Goal: Task Accomplishment & Management: Manage account settings

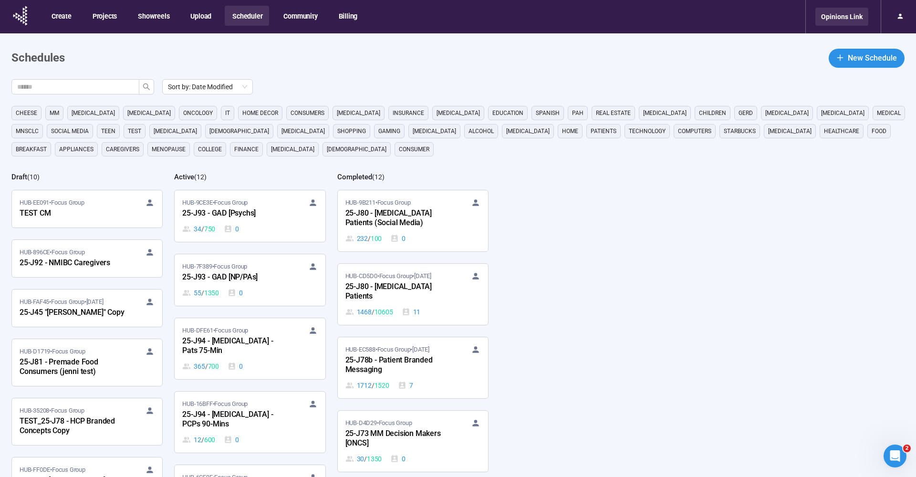
click at [832, 18] on div "Opinions Link" at bounding box center [841, 17] width 53 height 18
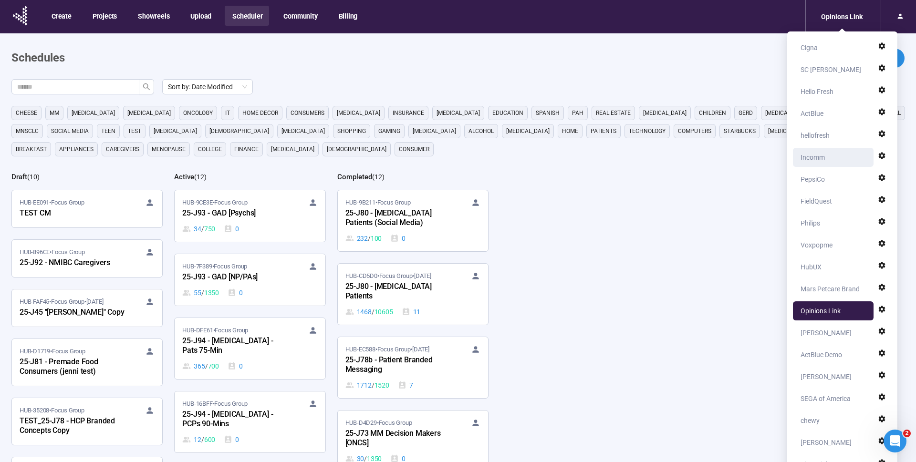
click at [814, 157] on div "Incomm" at bounding box center [812, 157] width 24 height 19
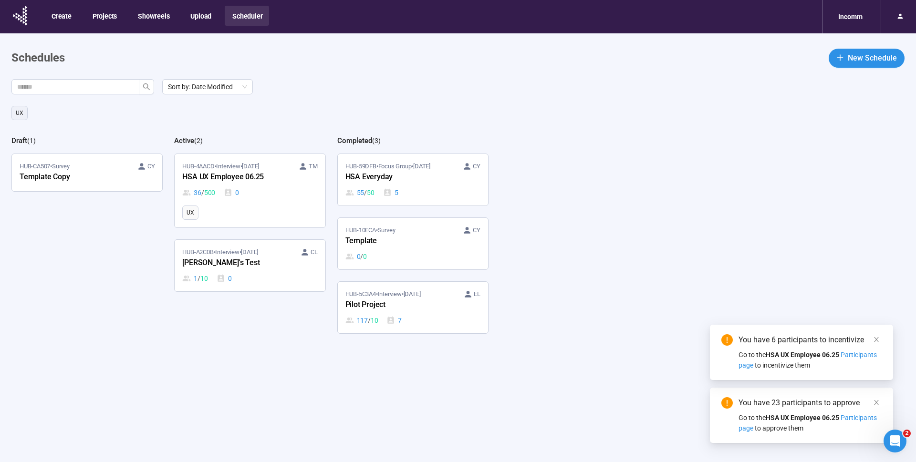
click at [299, 84] on div "Sort by: Date Modified" at bounding box center [463, 86] width 904 height 15
click at [250, 180] on div "HSA UX Employee 06.25" at bounding box center [234, 177] width 105 height 12
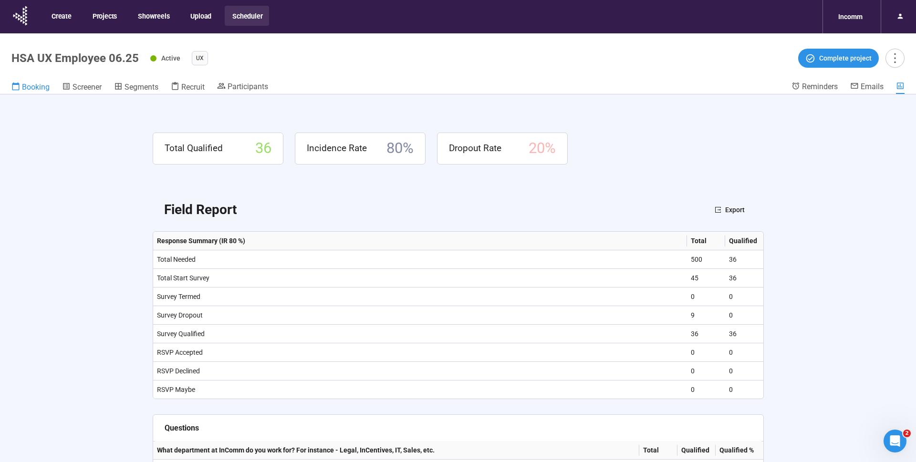
click at [40, 90] on span "Booking" at bounding box center [36, 87] width 28 height 9
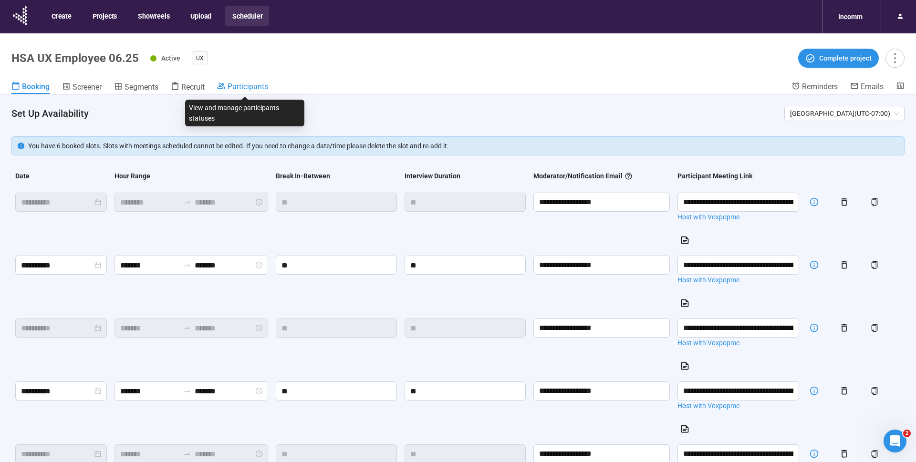
click at [260, 85] on span "Participants" at bounding box center [248, 86] width 41 height 9
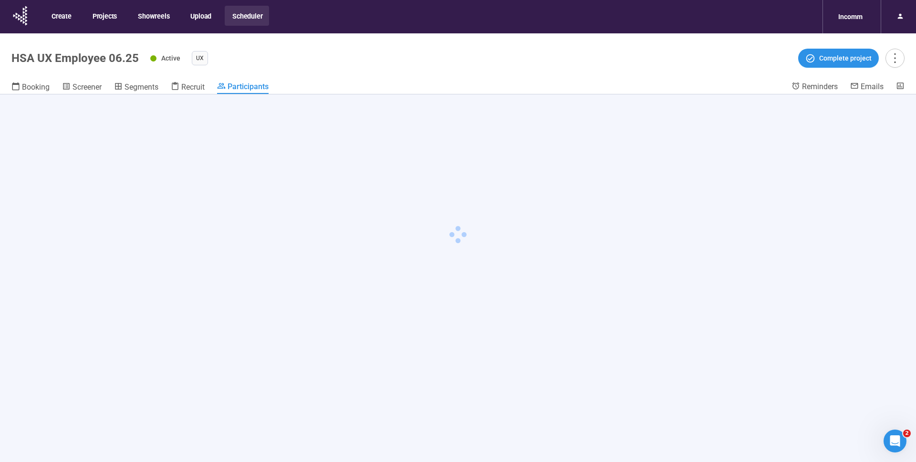
click at [358, 40] on header "HSA UX Employee 06.25 Active UX Complete project Booking Screener Segments Recr…" at bounding box center [458, 63] width 916 height 61
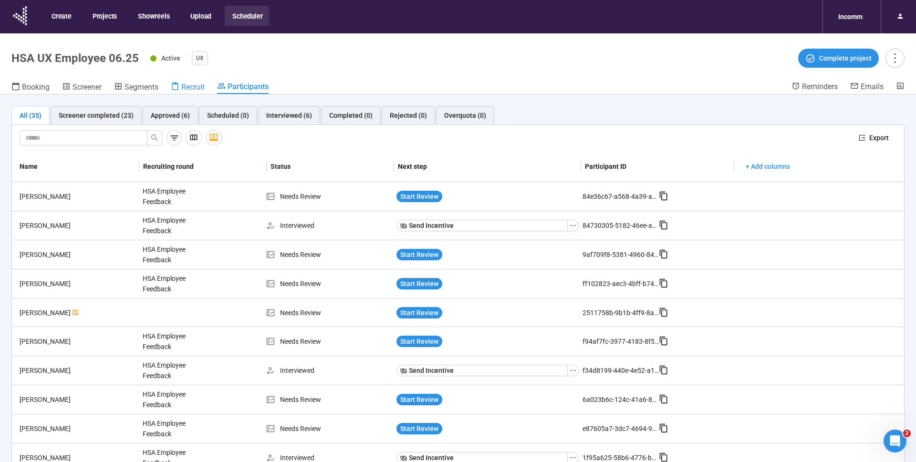
click at [187, 87] on span "Recruit" at bounding box center [192, 87] width 23 height 9
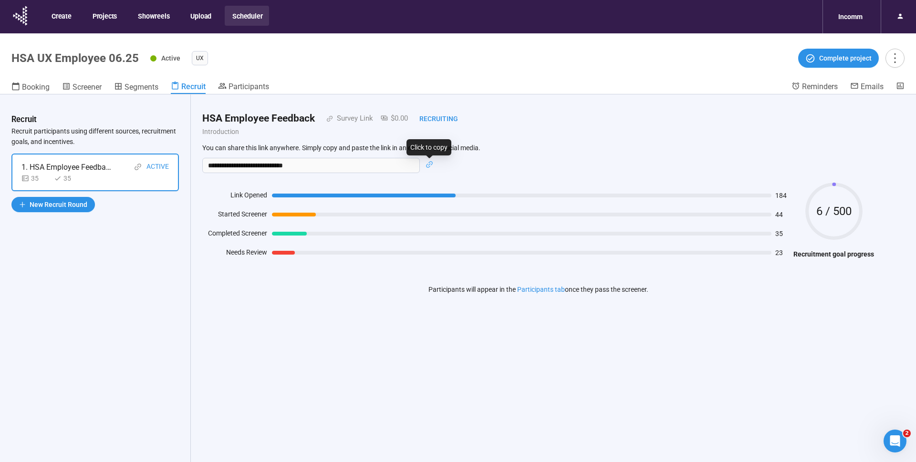
click at [431, 166] on icon "link" at bounding box center [430, 165] width 8 height 8
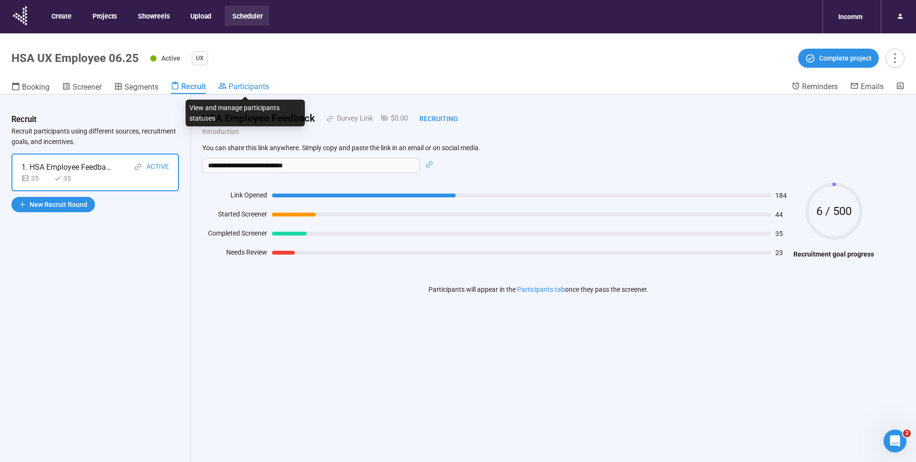
click at [262, 87] on span "Participants" at bounding box center [248, 86] width 41 height 9
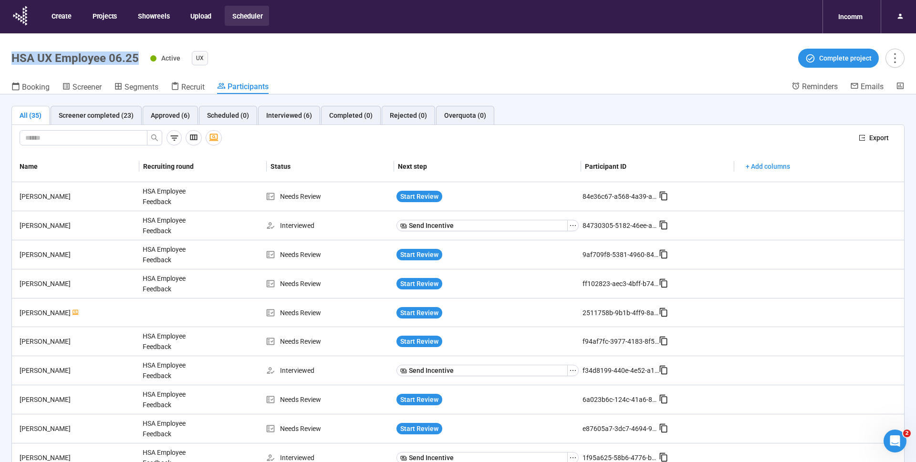
drag, startPoint x: 12, startPoint y: 60, endPoint x: 138, endPoint y: 57, distance: 126.0
click at [138, 57] on div "HSA UX Employee 06.25 Active UX Complete project" at bounding box center [457, 58] width 893 height 19
copy h1 "HSA UX Employee 06.25"
click at [660, 194] on icon at bounding box center [664, 196] width 10 height 10
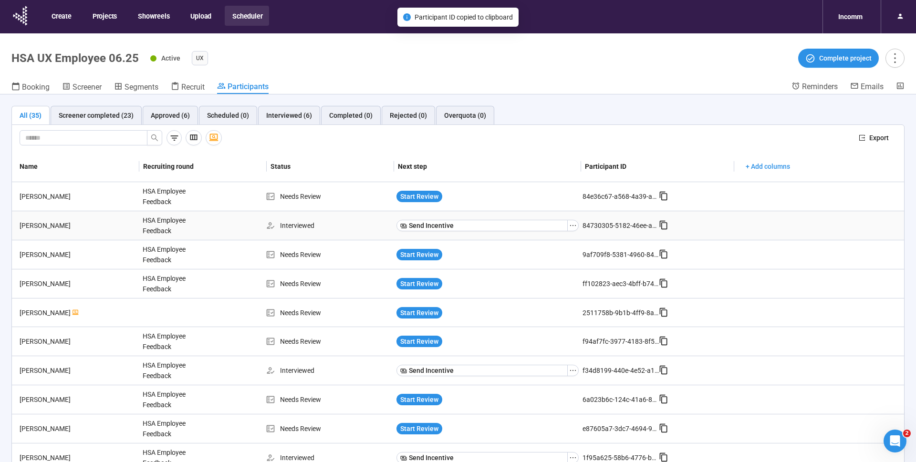
click at [664, 225] on icon at bounding box center [664, 225] width 10 height 10
click at [190, 83] on span "Recruit" at bounding box center [192, 87] width 23 height 9
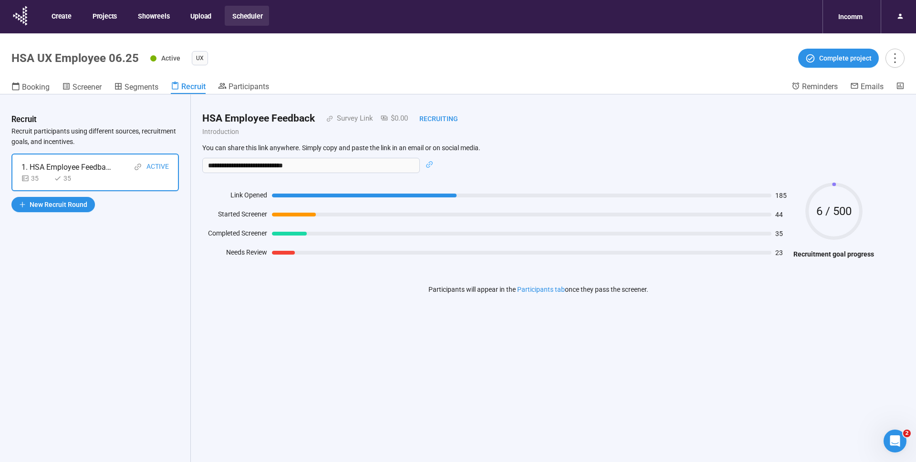
click at [382, 99] on div "**********" at bounding box center [538, 209] width 695 height 230
click at [430, 165] on icon "link" at bounding box center [430, 165] width 8 height 8
click at [85, 88] on span "Screener" at bounding box center [87, 87] width 29 height 9
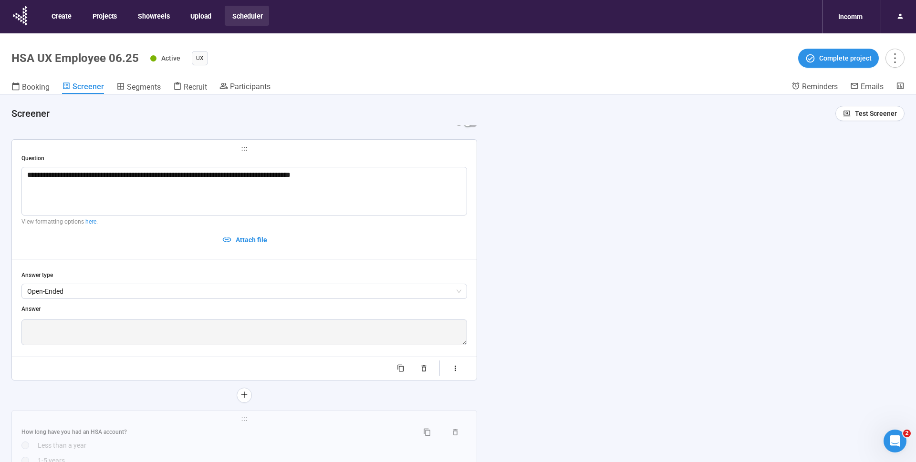
scroll to position [157, 0]
click at [257, 150] on div "**********" at bounding box center [244, 259] width 465 height 240
click at [172, 156] on div "Question" at bounding box center [244, 158] width 446 height 9
click at [154, 187] on textarea "**********" at bounding box center [244, 190] width 446 height 49
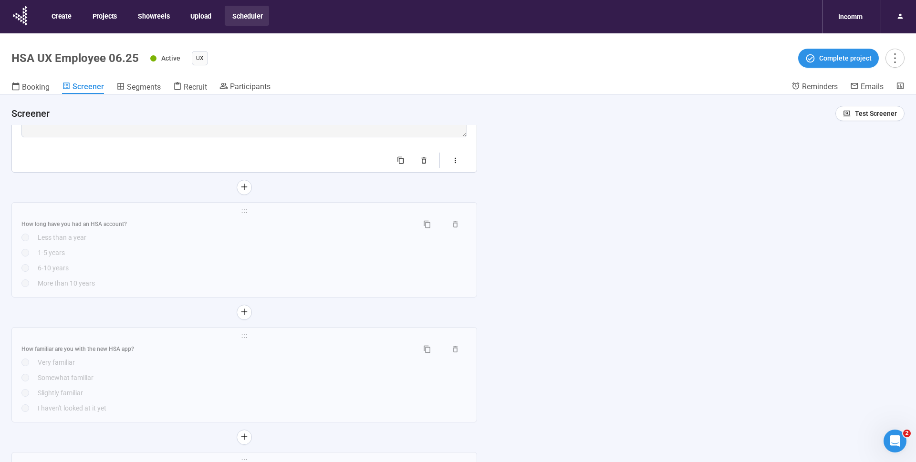
scroll to position [369, 0]
click at [141, 206] on span "holder" at bounding box center [244, 207] width 446 height 7
click at [133, 221] on div "How long have you had an HSA account?" at bounding box center [215, 220] width 389 height 9
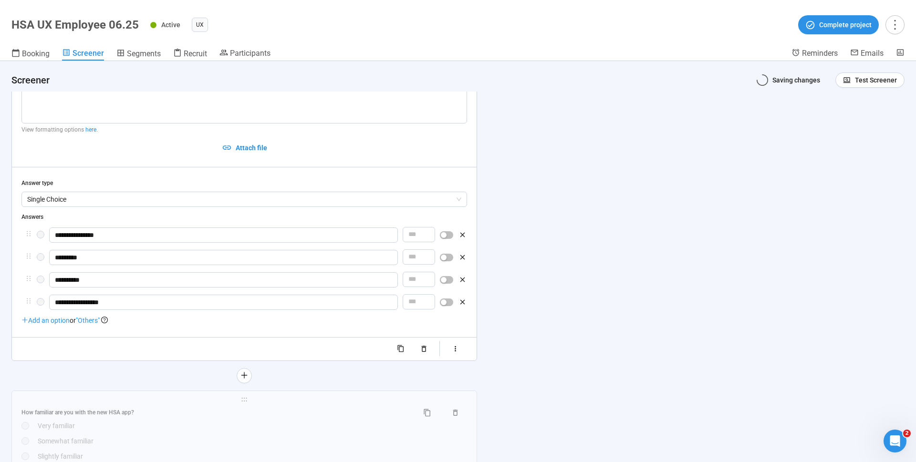
scroll to position [284, 0]
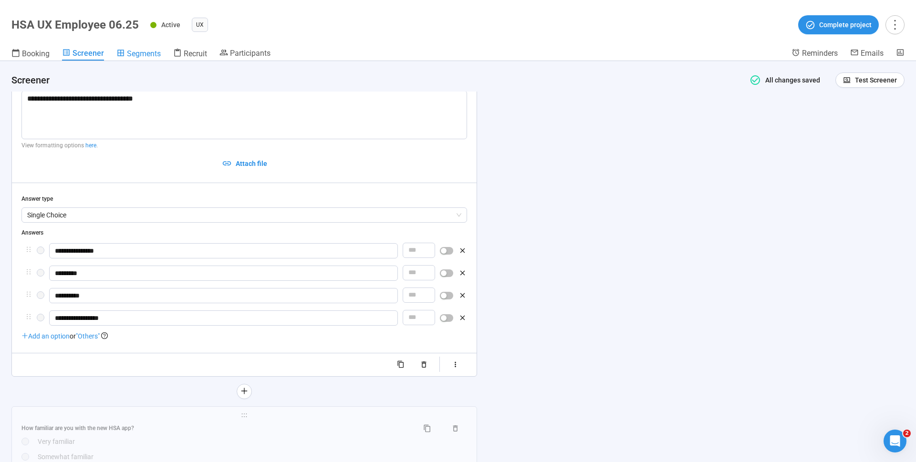
click at [136, 54] on span "Segments" at bounding box center [144, 53] width 34 height 9
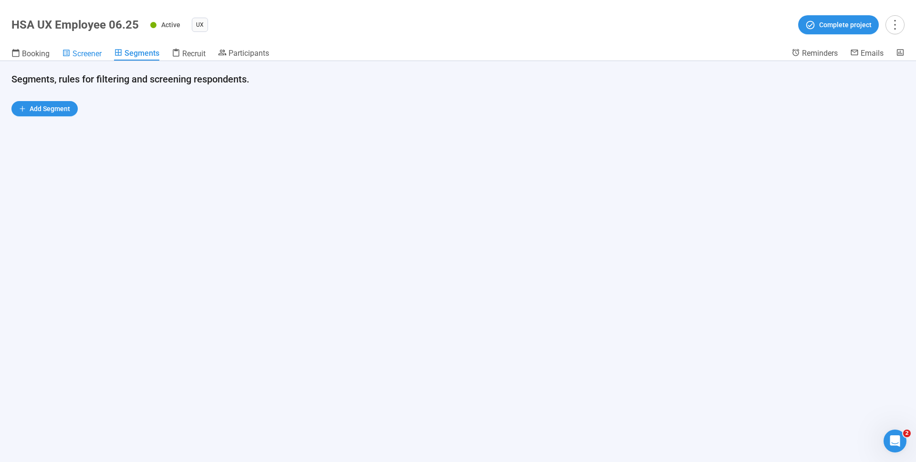
click at [92, 55] on span "Screener" at bounding box center [87, 53] width 29 height 9
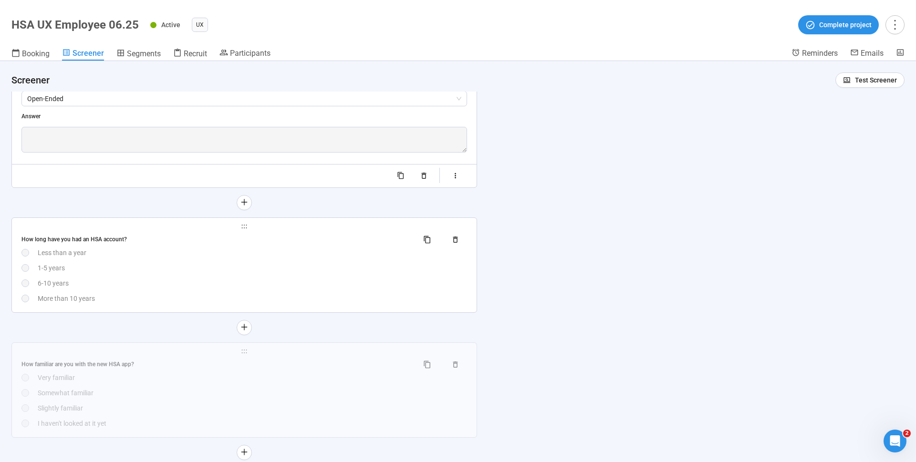
click at [156, 237] on div "How long have you had an HSA account?" at bounding box center [215, 239] width 389 height 9
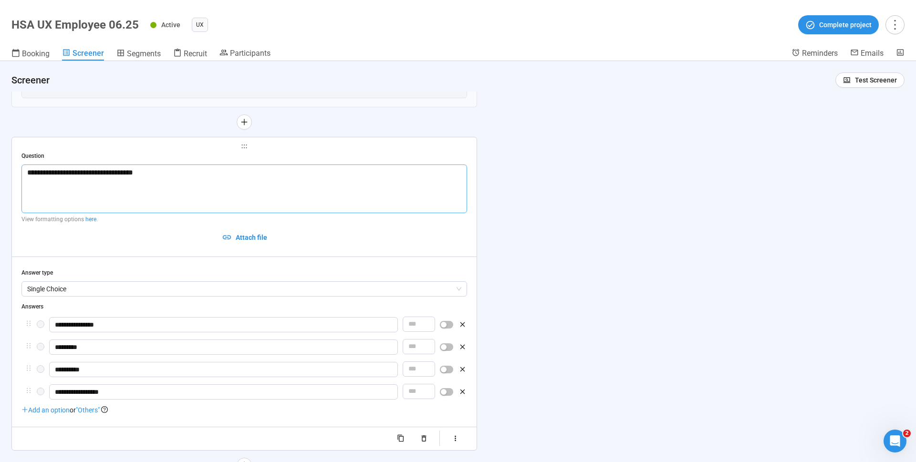
scroll to position [211, 0]
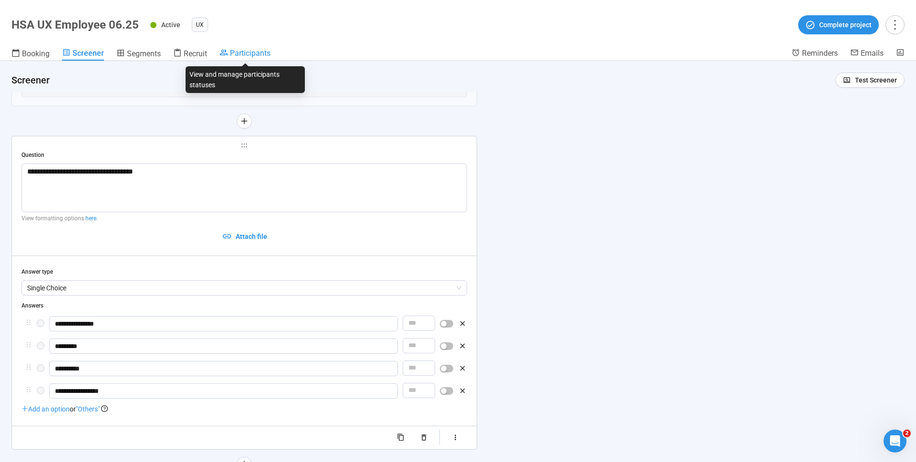
click at [247, 54] on span "Participants" at bounding box center [250, 53] width 41 height 9
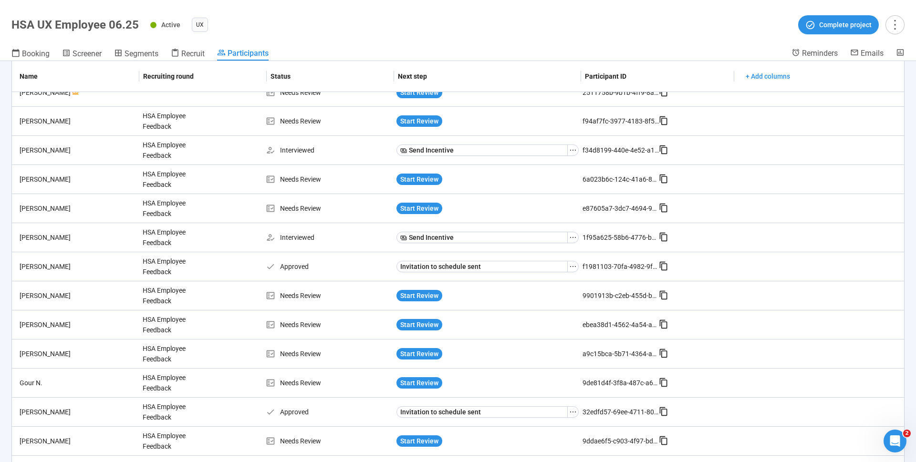
scroll to position [234, 0]
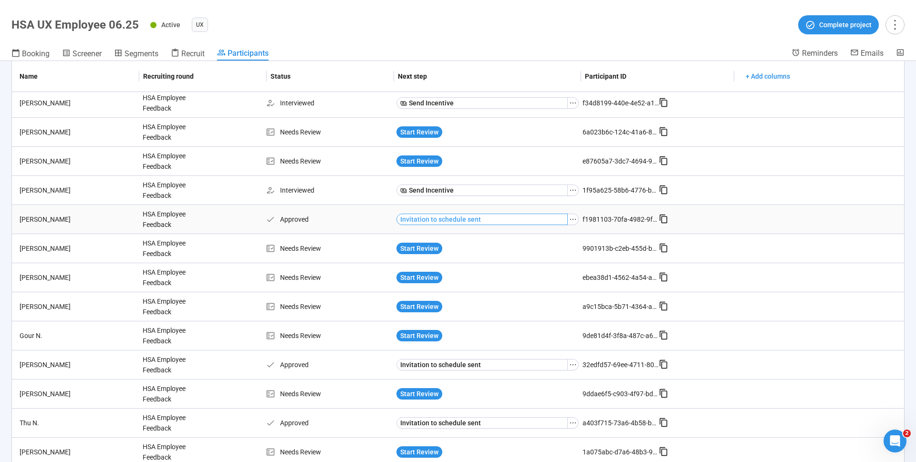
click at [477, 219] on span "Invitation to schedule sent" at bounding box center [440, 219] width 81 height 10
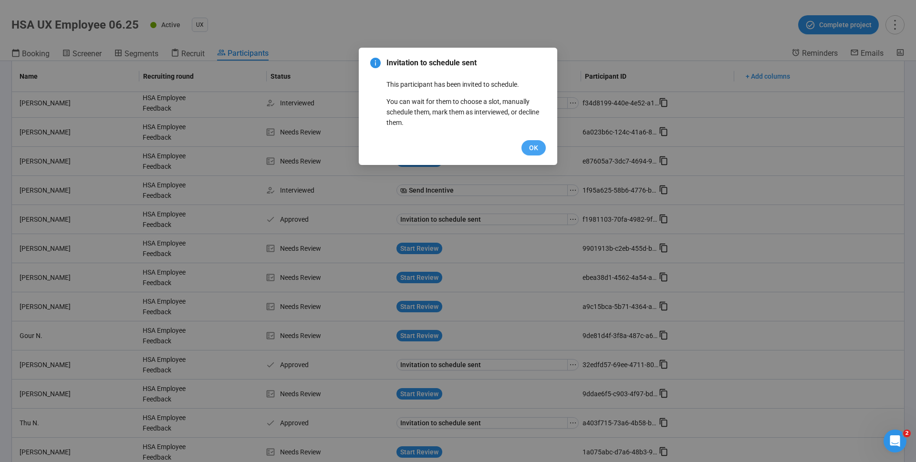
click at [537, 142] on button "OK" at bounding box center [533, 147] width 24 height 15
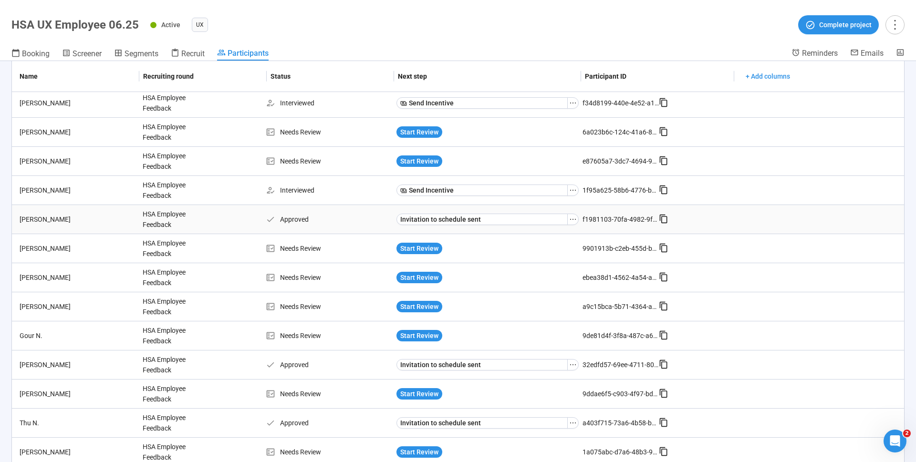
click at [659, 221] on icon at bounding box center [664, 219] width 10 height 10
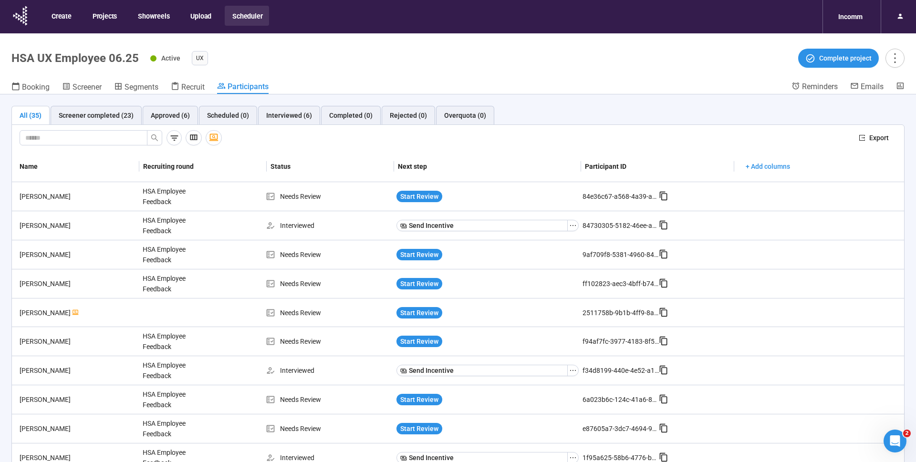
scroll to position [0, 0]
click at [10, 19] on icon at bounding box center [21, 15] width 24 height 25
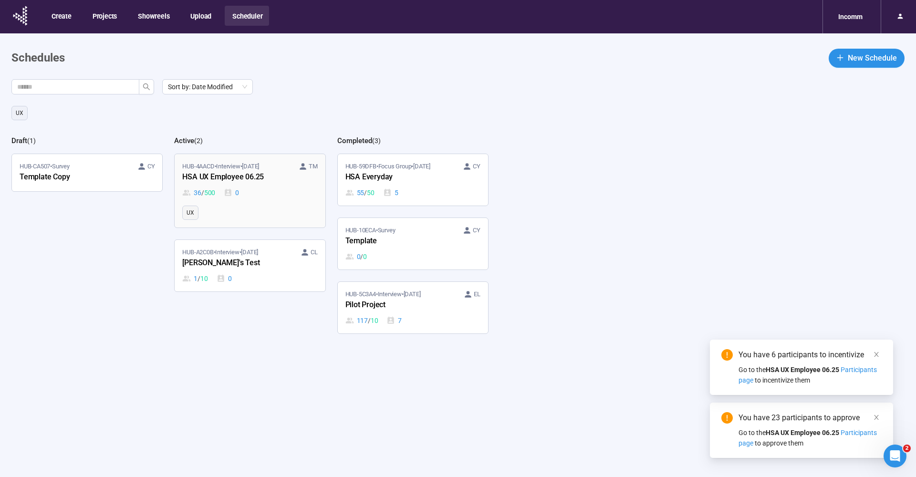
click at [231, 179] on div "HSA UX Employee 06.25" at bounding box center [234, 177] width 105 height 12
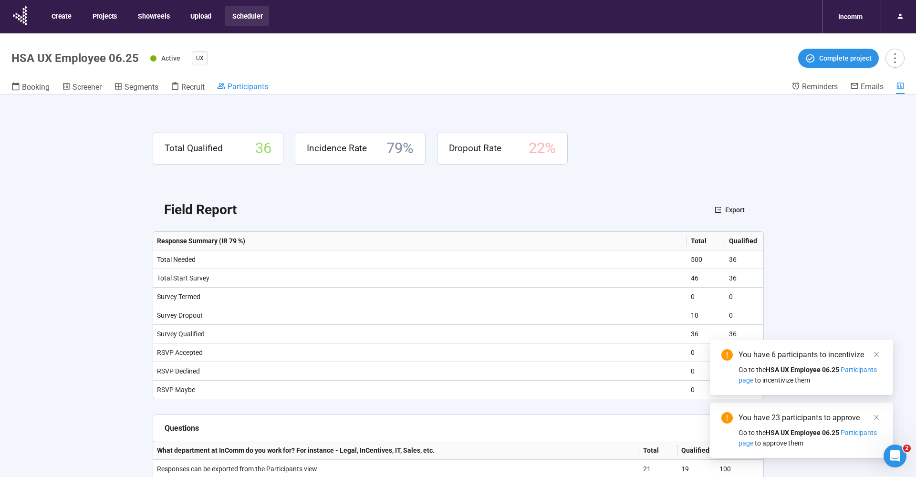
click at [242, 83] on span "Participants" at bounding box center [248, 86] width 41 height 9
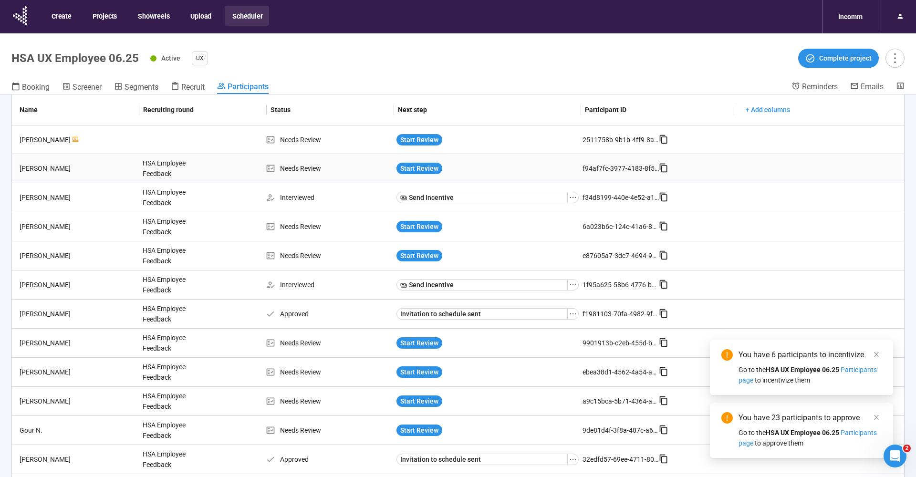
scroll to position [174, 0]
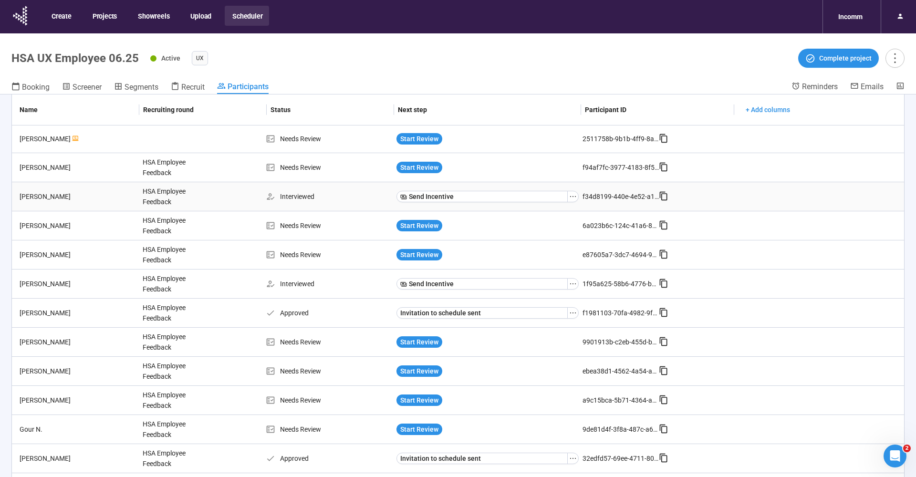
click at [663, 198] on icon at bounding box center [664, 196] width 10 height 10
click at [661, 199] on icon at bounding box center [664, 196] width 10 height 10
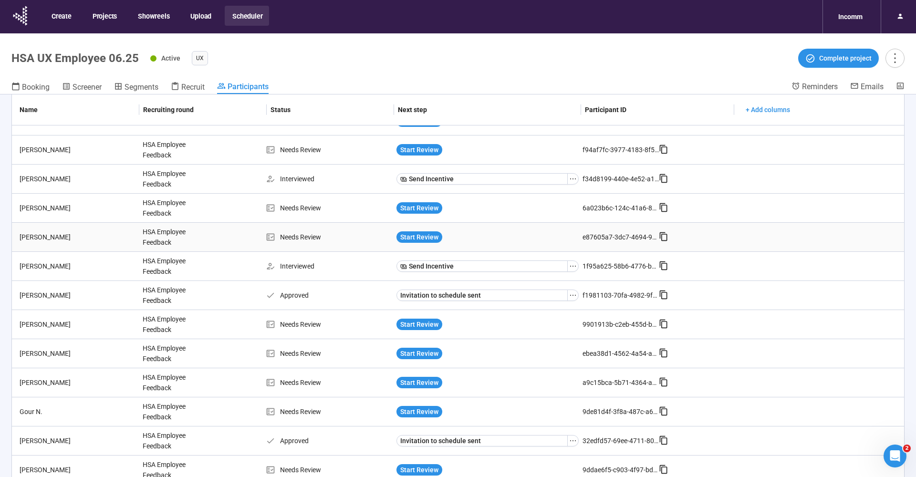
scroll to position [194, 0]
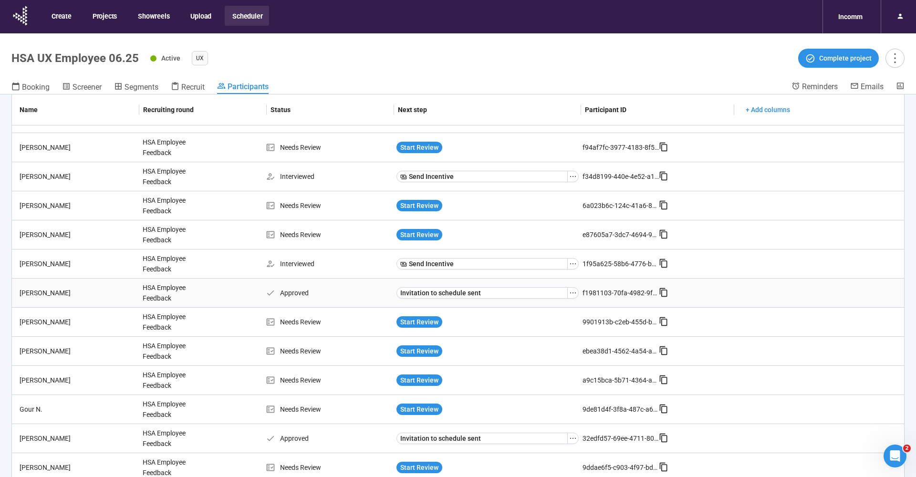
click at [663, 294] on icon at bounding box center [664, 293] width 10 height 10
click at [31, 19] on icon at bounding box center [21, 15] width 24 height 25
